Goal: Information Seeking & Learning: Learn about a topic

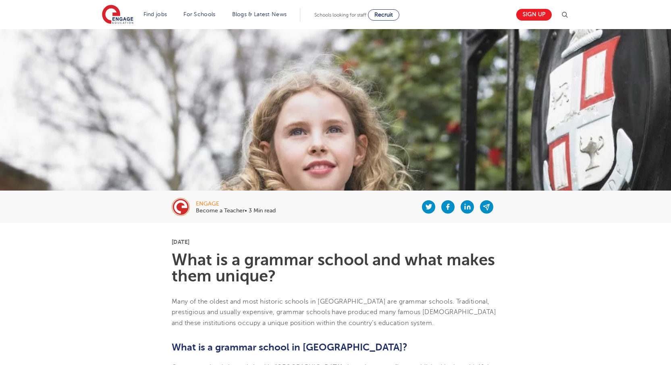
scroll to position [24, 0]
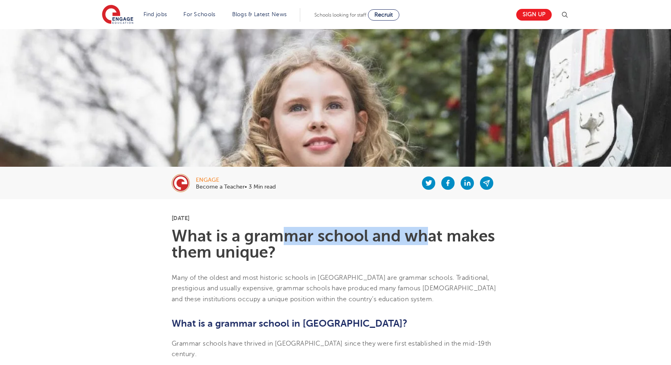
drag, startPoint x: 300, startPoint y: 234, endPoint x: 434, endPoint y: 234, distance: 134.3
click at [432, 233] on h1 "What is a grammar school and what makes them unique?" at bounding box center [336, 244] width 328 height 32
click at [396, 252] on h1 "What is a grammar school and what makes them unique?" at bounding box center [336, 244] width 328 height 32
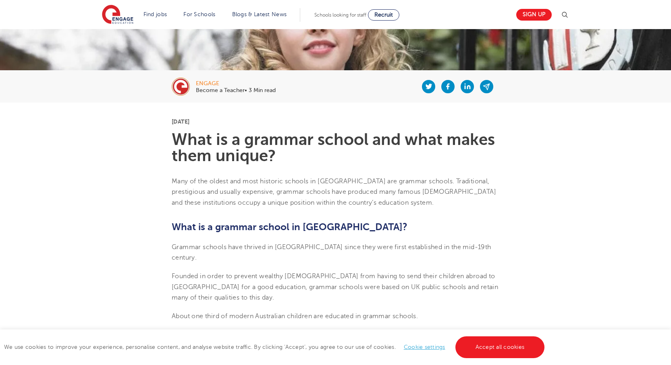
click at [323, 227] on span "What is a grammar school in [GEOGRAPHIC_DATA]?" at bounding box center [290, 226] width 236 height 11
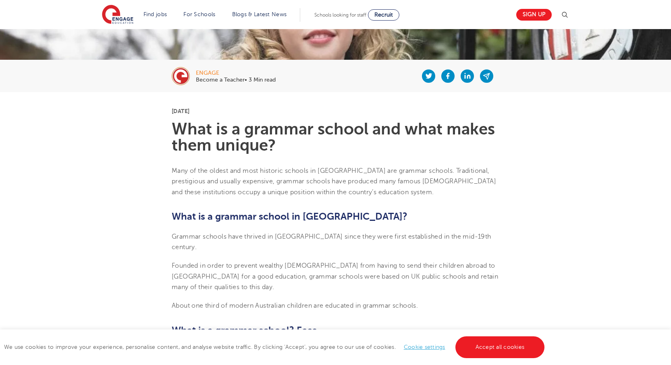
scroll to position [136, 0]
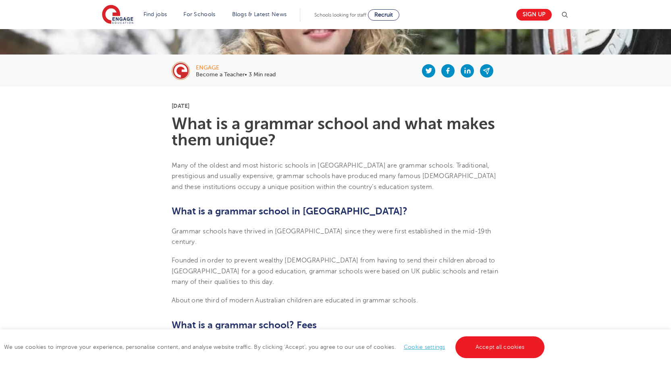
click at [353, 271] on p "Founded in order to prevent wealthy [DEMOGRAPHIC_DATA] from having to send thei…" at bounding box center [336, 271] width 328 height 32
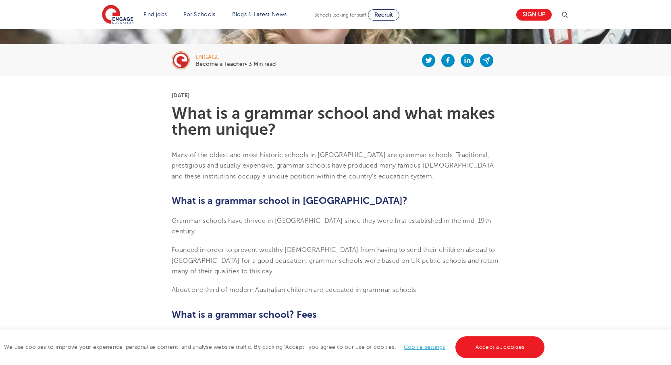
click at [349, 258] on p "Founded in order to prevent wealthy [DEMOGRAPHIC_DATA] from having to send thei…" at bounding box center [336, 260] width 328 height 32
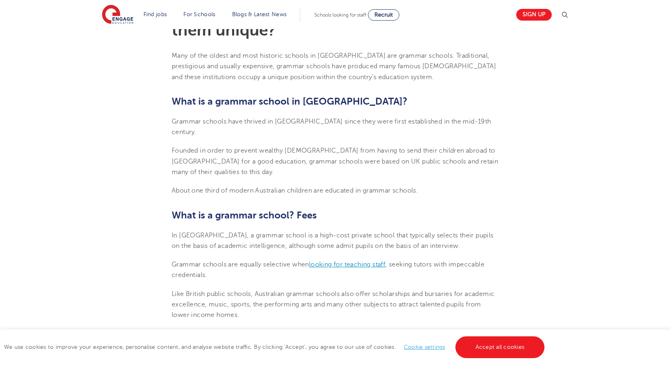
scroll to position [251, 0]
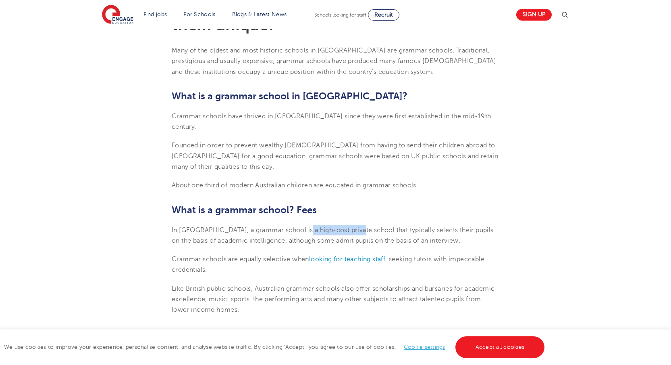
drag, startPoint x: 297, startPoint y: 220, endPoint x: 365, endPoint y: 218, distance: 67.8
click at [363, 226] on span "In [GEOGRAPHIC_DATA], a grammar school is a high-cost private school that typic…" at bounding box center [333, 235] width 322 height 18
click at [435, 203] on h2 "What is a grammar school? Fees" at bounding box center [336, 210] width 328 height 14
